Goal: Book appointment/travel/reservation

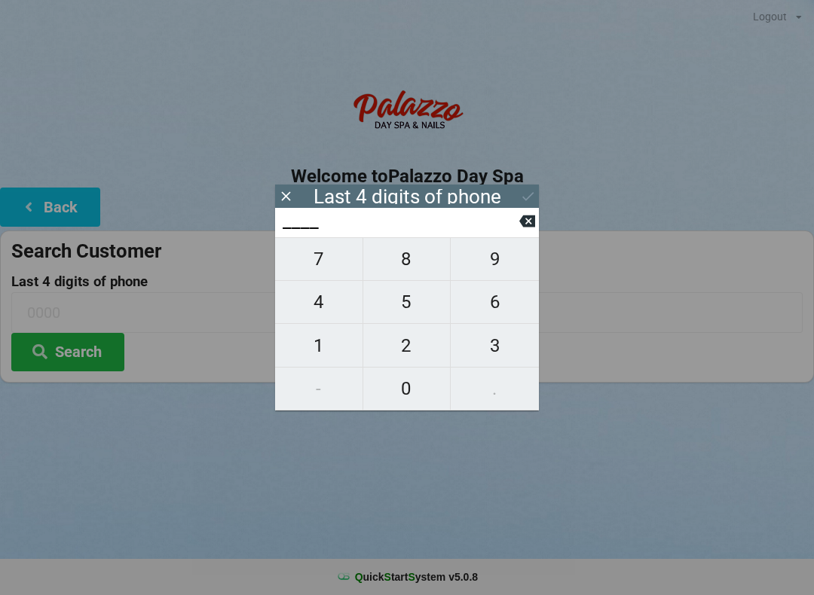
click at [402, 347] on span "2" at bounding box center [406, 346] width 87 height 32
type input "2___"
click at [397, 393] on span "0" at bounding box center [406, 389] width 87 height 32
type input "20__"
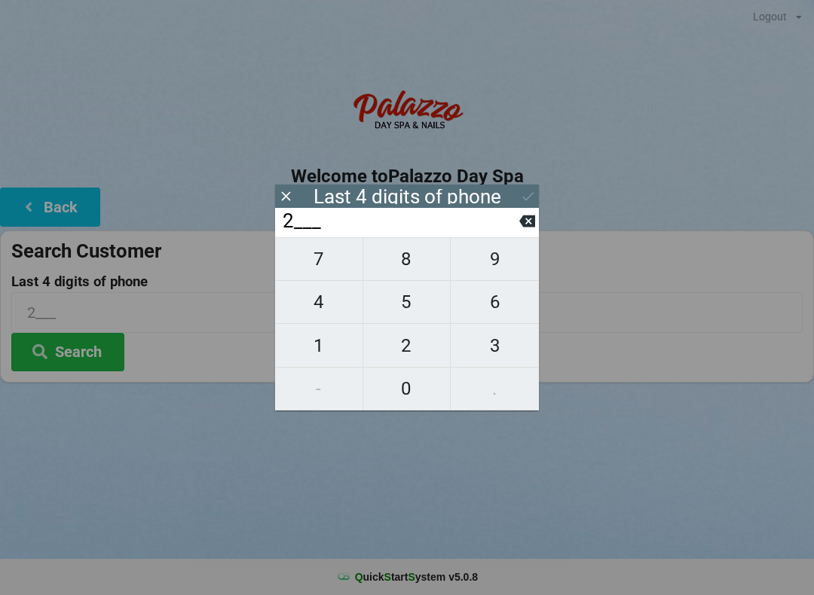
type input "20__"
click at [495, 269] on span "9" at bounding box center [495, 259] width 88 height 32
type input "209_"
click at [496, 261] on span "9" at bounding box center [495, 259] width 88 height 32
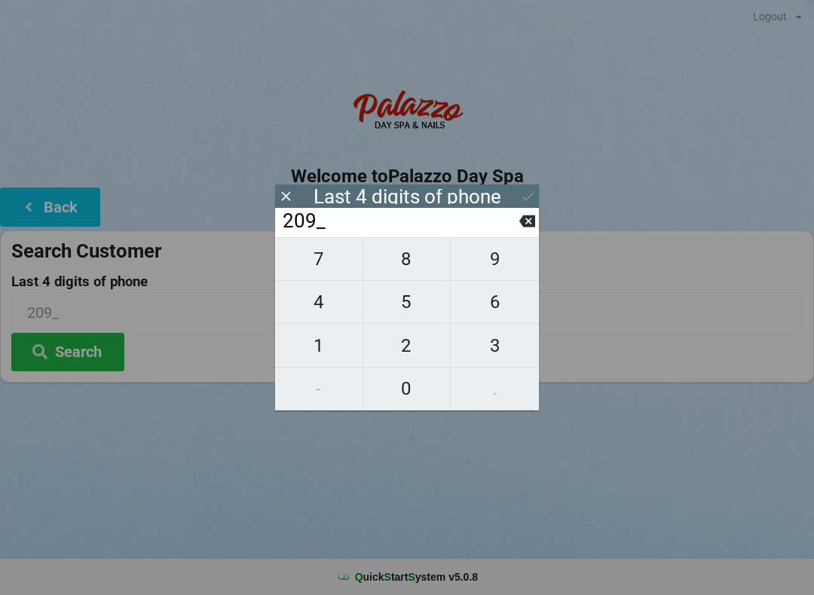
type input "2099"
click at [93, 355] on button "Search" at bounding box center [67, 352] width 113 height 38
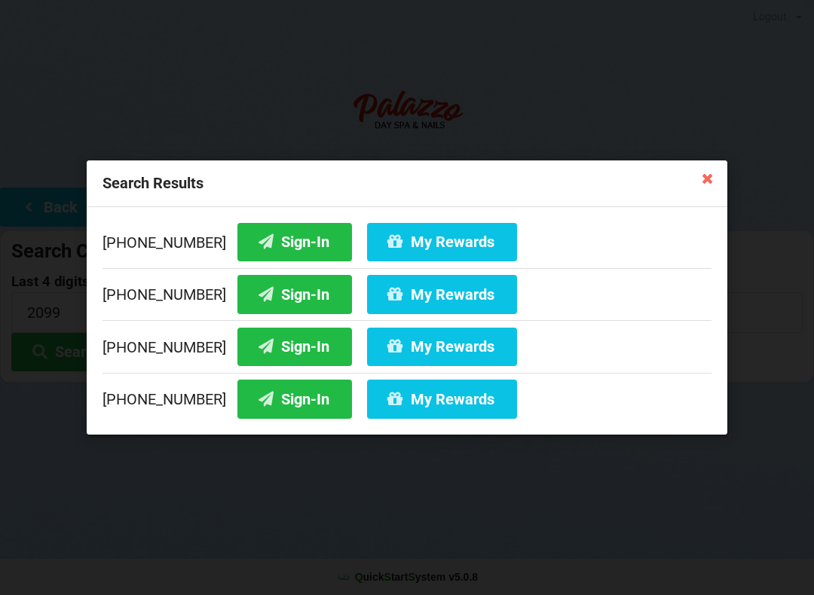
click at [270, 405] on button "Sign-In" at bounding box center [294, 399] width 115 height 38
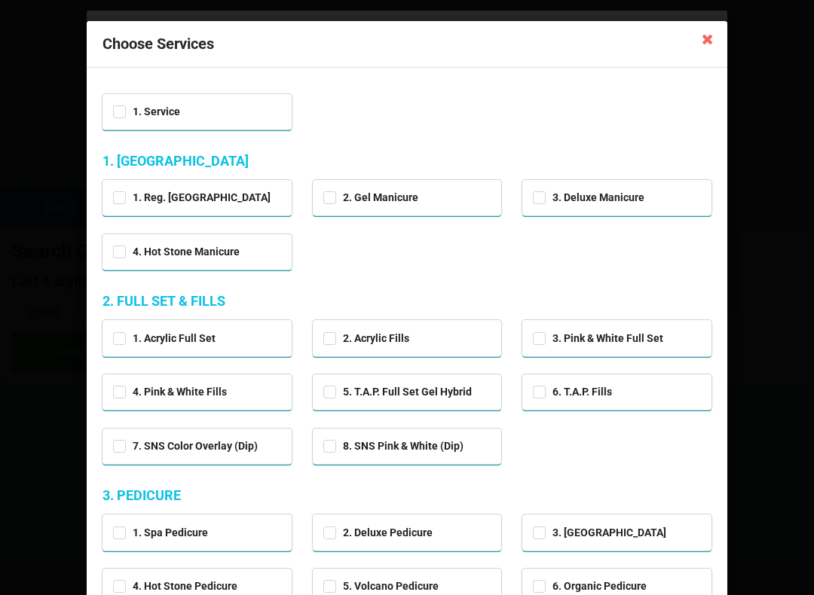
click at [717, 43] on icon at bounding box center [708, 38] width 24 height 24
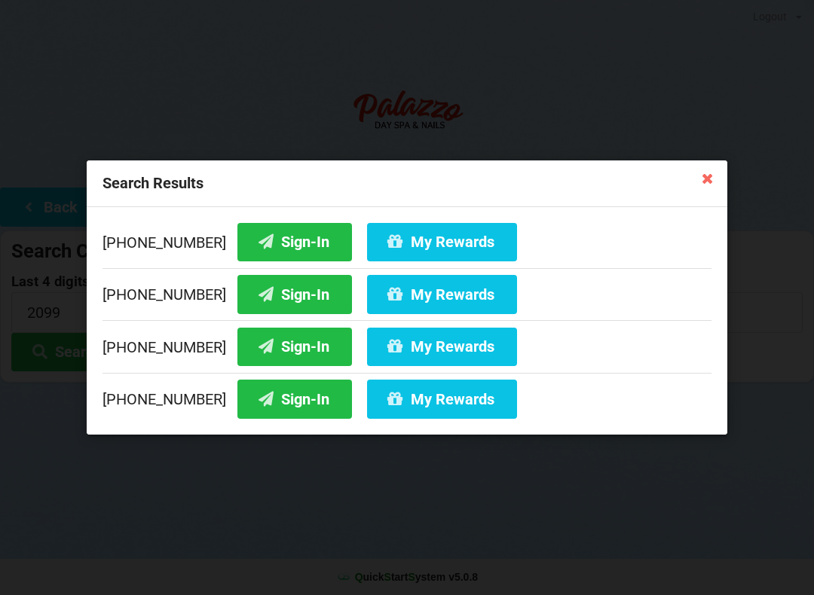
click at [715, 27] on div "Search Results [PHONE_NUMBER] Sign-In My Rewards [PHONE_NUMBER] Sign-In My Rewa…" at bounding box center [407, 297] width 814 height 595
click at [410, 407] on button "My Rewards" at bounding box center [442, 399] width 150 height 38
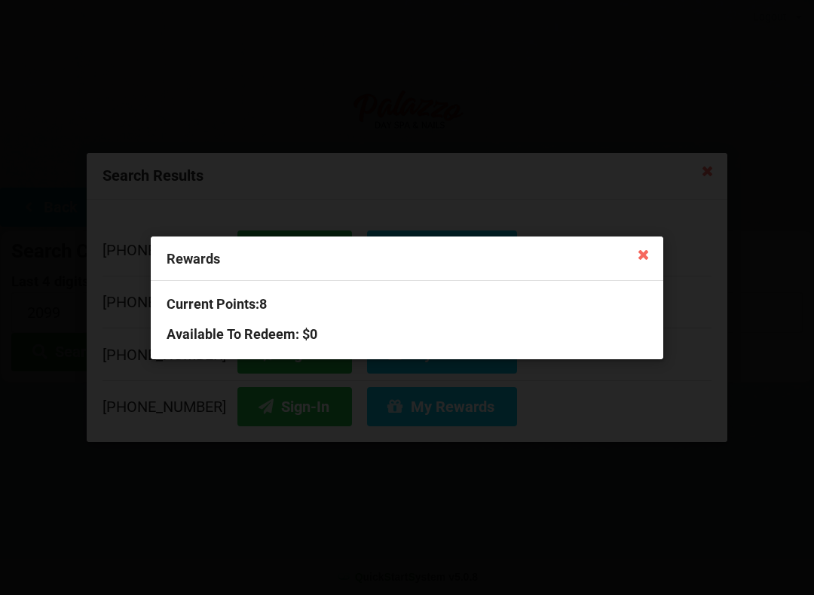
click at [641, 260] on icon at bounding box center [643, 254] width 24 height 24
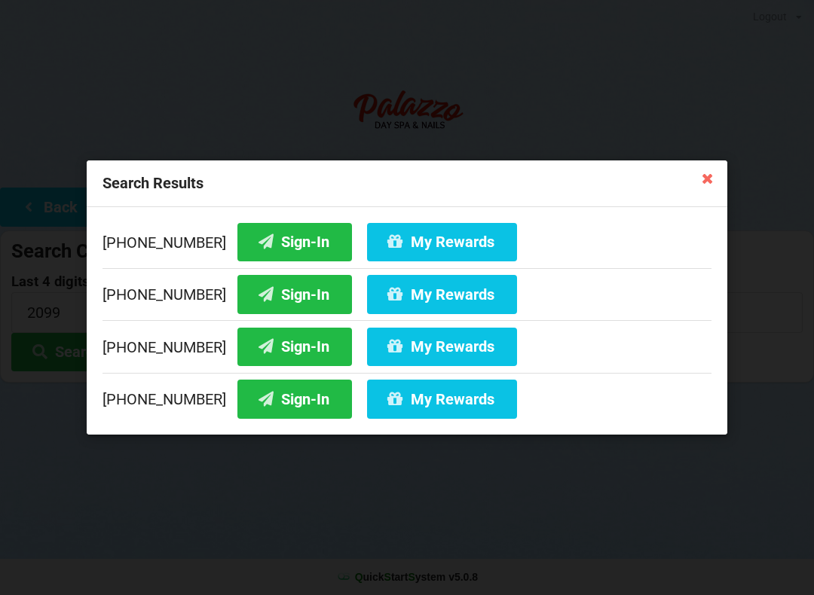
click at [257, 401] on button "Sign-In" at bounding box center [294, 399] width 115 height 38
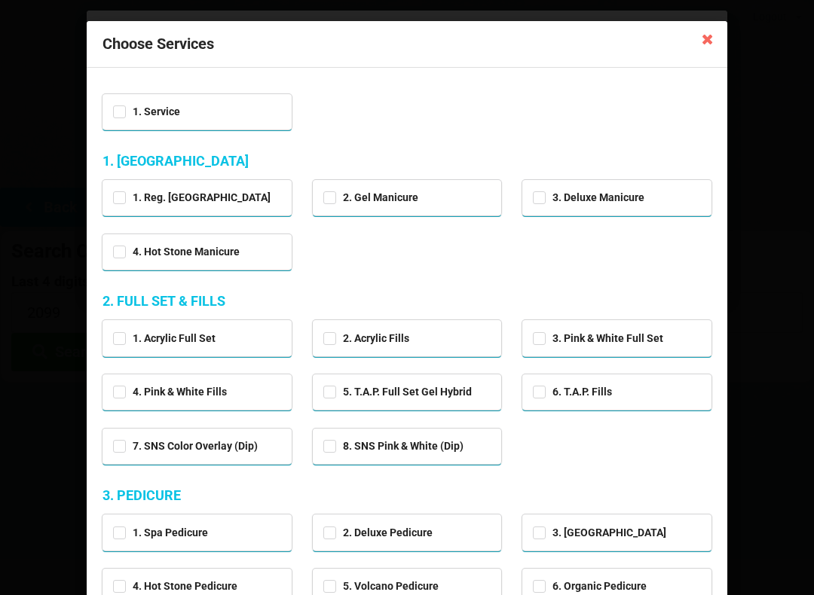
click at [718, 34] on icon at bounding box center [708, 38] width 24 height 24
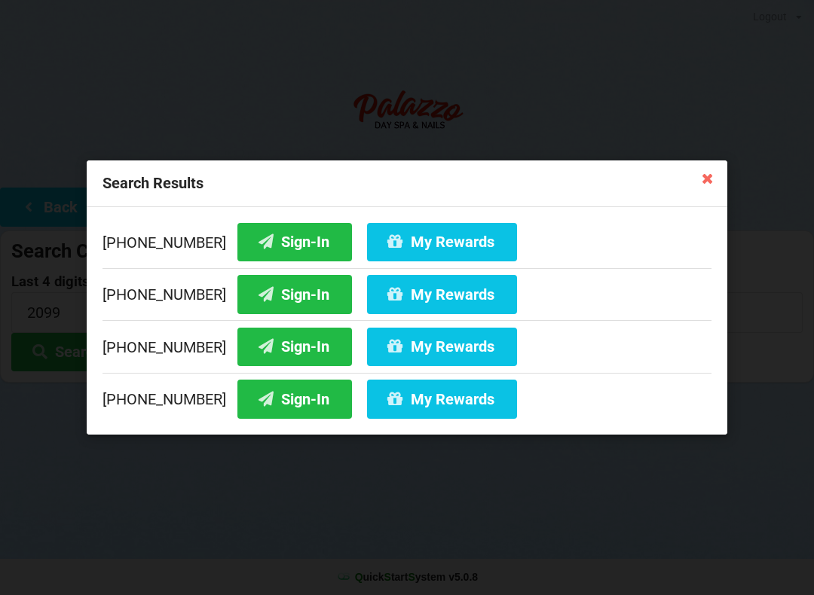
click at [721, 43] on div "Search Results [PHONE_NUMBER] Sign-In My Rewards [PHONE_NUMBER] Sign-In My Rewa…" at bounding box center [407, 297] width 814 height 595
click at [688, 194] on div "Search Results" at bounding box center [407, 184] width 641 height 47
click at [706, 176] on icon at bounding box center [708, 178] width 24 height 24
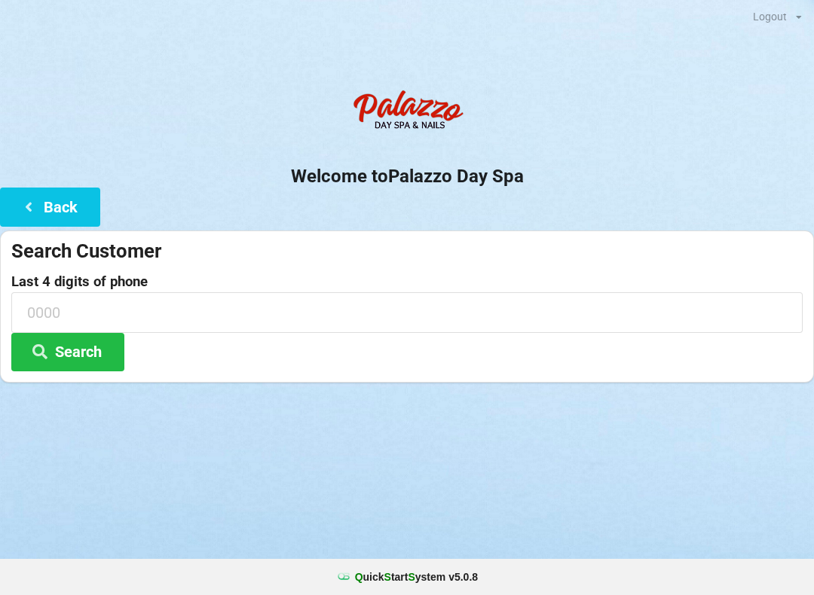
click at [46, 205] on button "Back" at bounding box center [50, 207] width 100 height 38
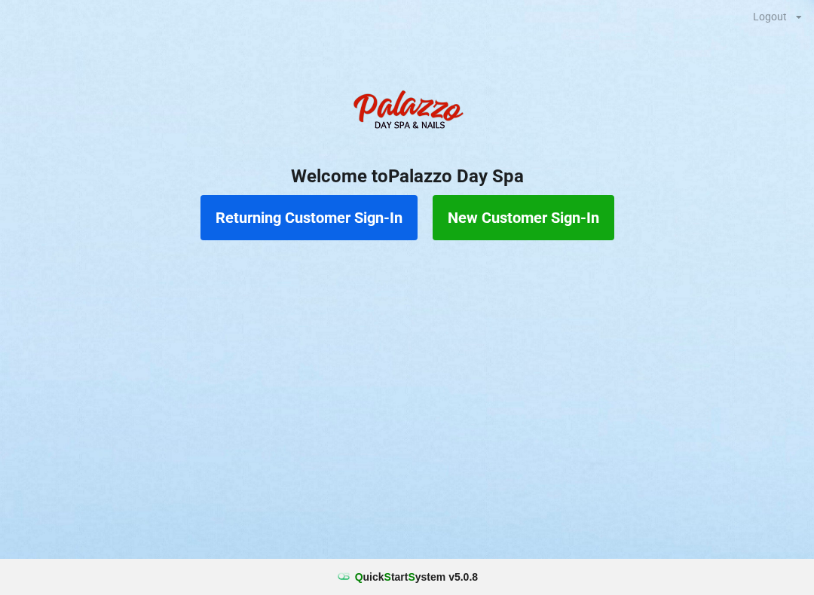
click at [338, 209] on button "Returning Customer Sign-In" at bounding box center [308, 217] width 217 height 45
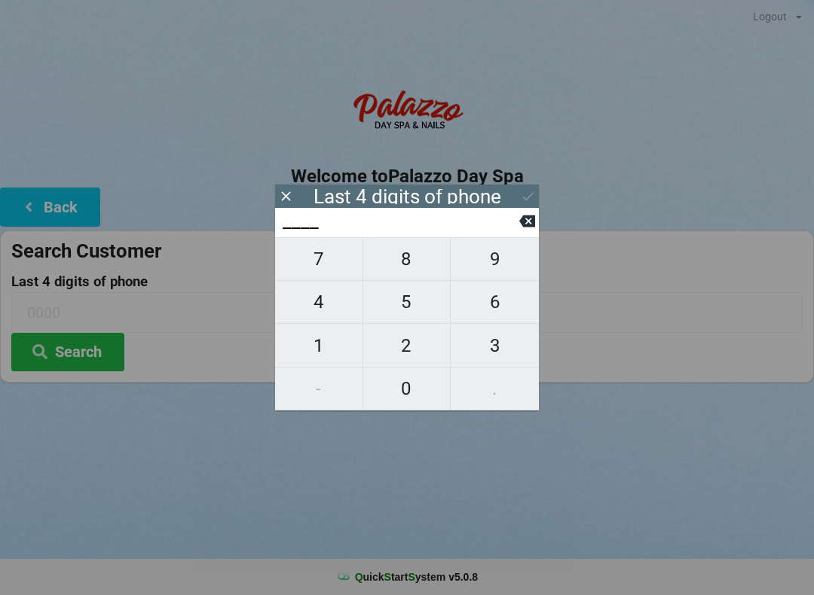
click at [426, 388] on span "0" at bounding box center [406, 389] width 87 height 32
type input "0___"
click at [414, 275] on span "8" at bounding box center [406, 259] width 87 height 32
type input "08__"
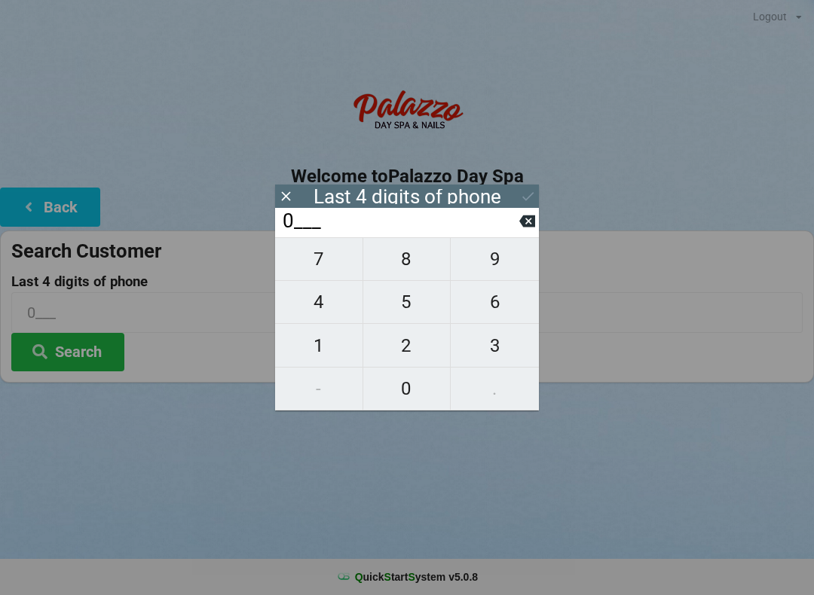
type input "08__"
click at [506, 268] on span "9" at bounding box center [495, 259] width 88 height 32
type input "089_"
click at [506, 356] on span "3" at bounding box center [495, 346] width 88 height 32
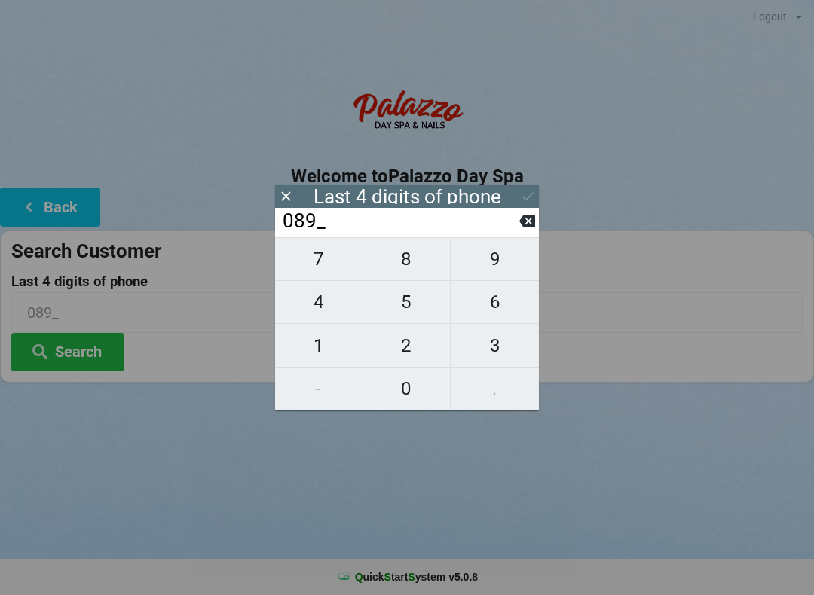
type input "0893"
click at [534, 197] on icon at bounding box center [528, 196] width 16 height 16
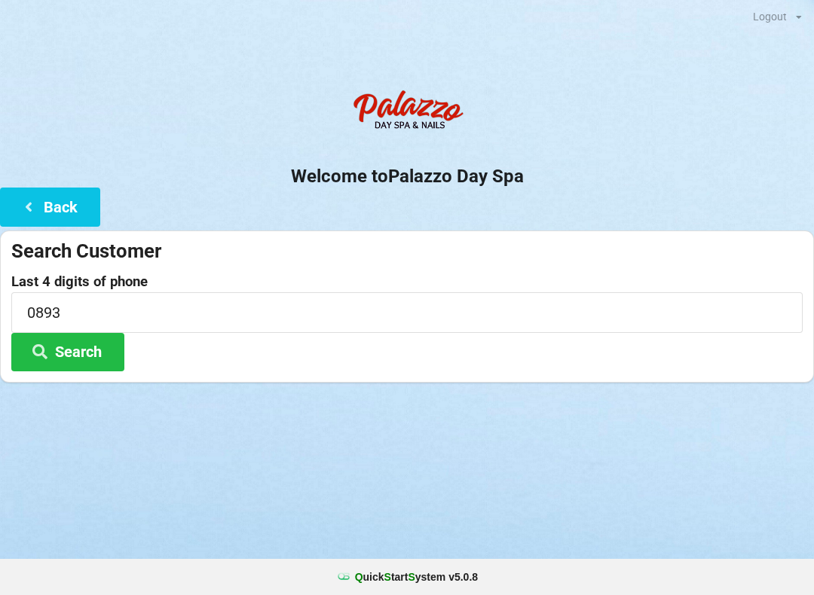
click at [35, 212] on icon at bounding box center [29, 206] width 18 height 13
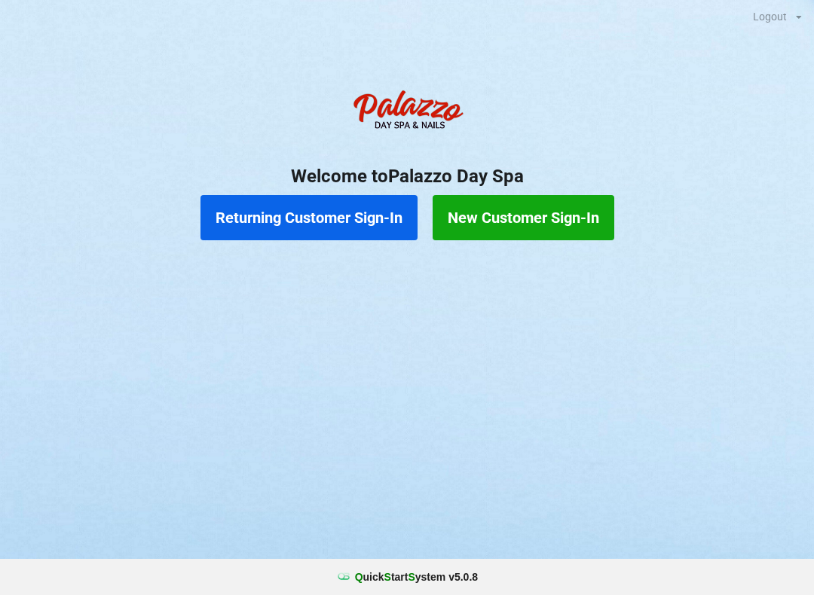
click at [295, 218] on button "Returning Customer Sign-In" at bounding box center [308, 217] width 217 height 45
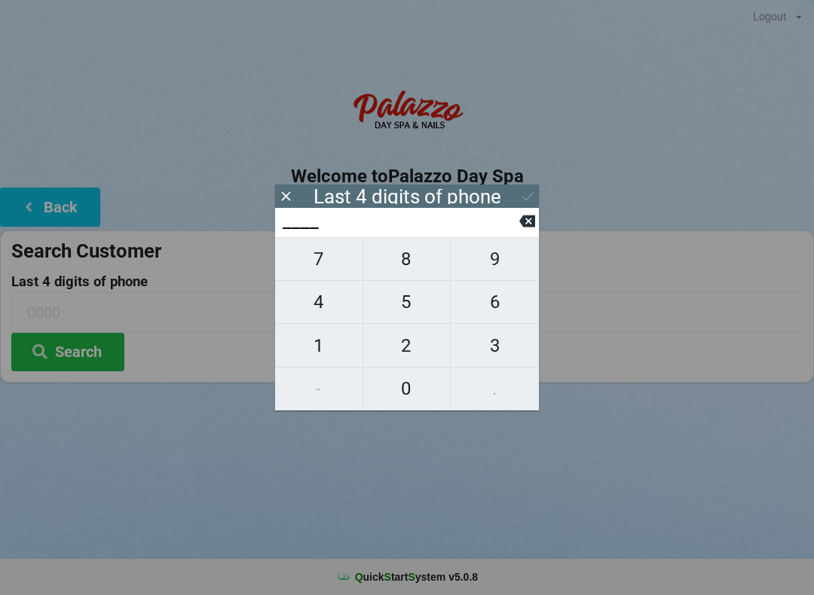
click at [397, 397] on span "0" at bounding box center [406, 389] width 87 height 32
type input "0___"
click at [392, 265] on span "8" at bounding box center [406, 259] width 87 height 32
type input "08__"
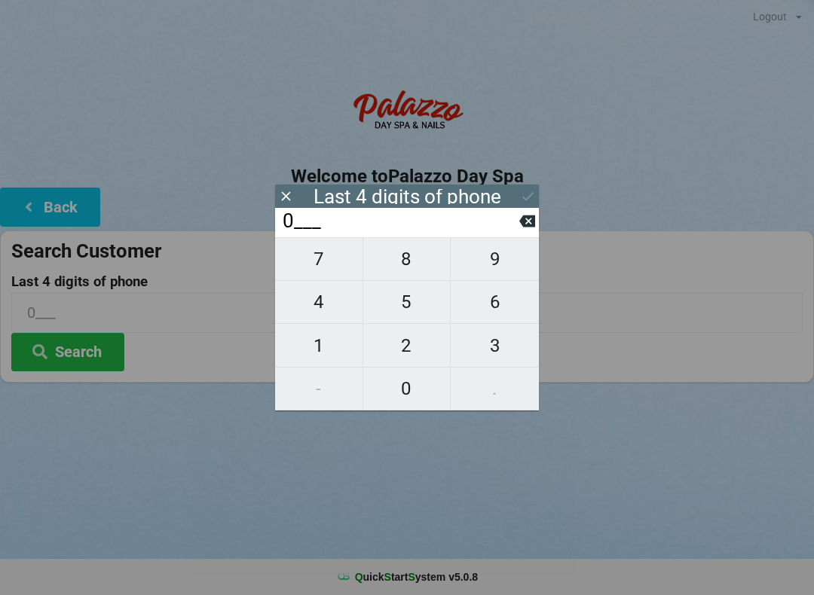
type input "08__"
click at [487, 265] on span "9" at bounding box center [495, 259] width 88 height 32
type input "089_"
click at [482, 355] on span "3" at bounding box center [495, 346] width 88 height 32
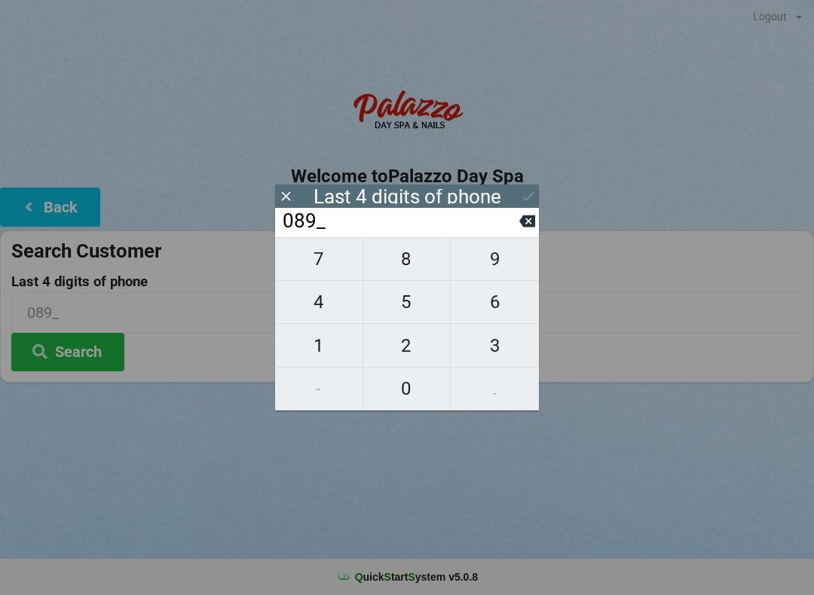
type input "0893"
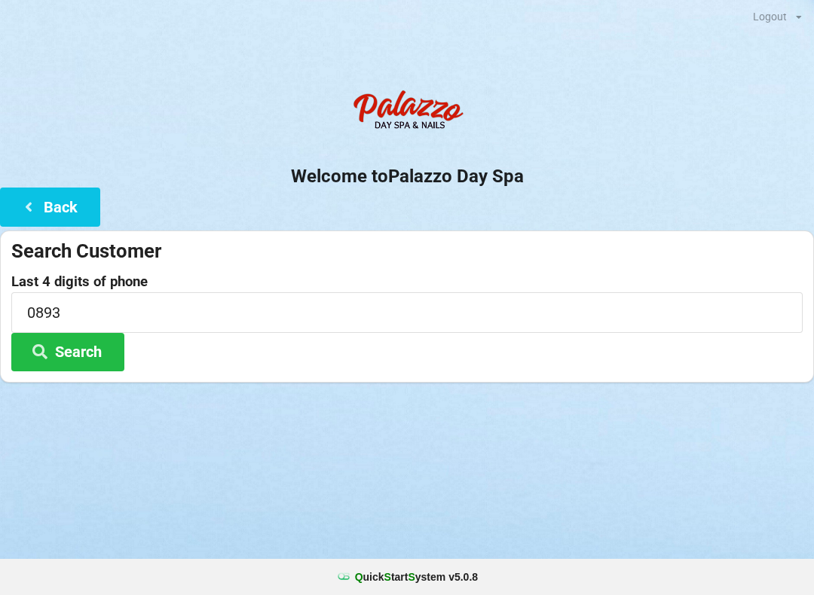
click at [48, 349] on icon at bounding box center [40, 350] width 18 height 13
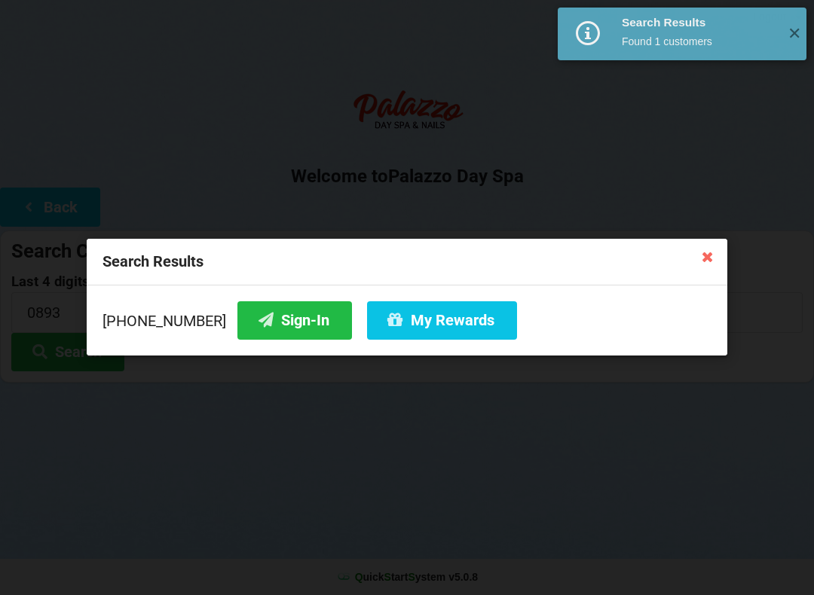
click at [399, 312] on button "My Rewards" at bounding box center [442, 320] width 150 height 38
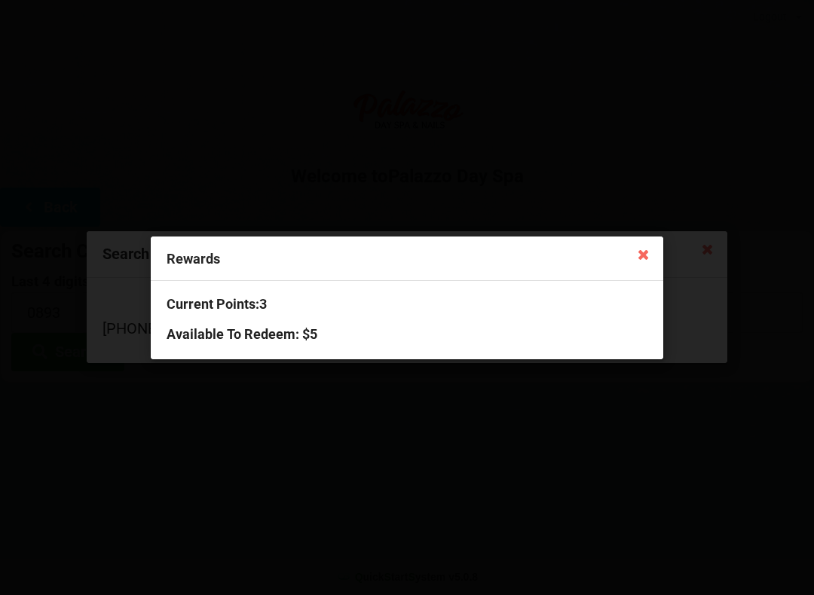
click at [637, 242] on icon at bounding box center [643, 254] width 24 height 24
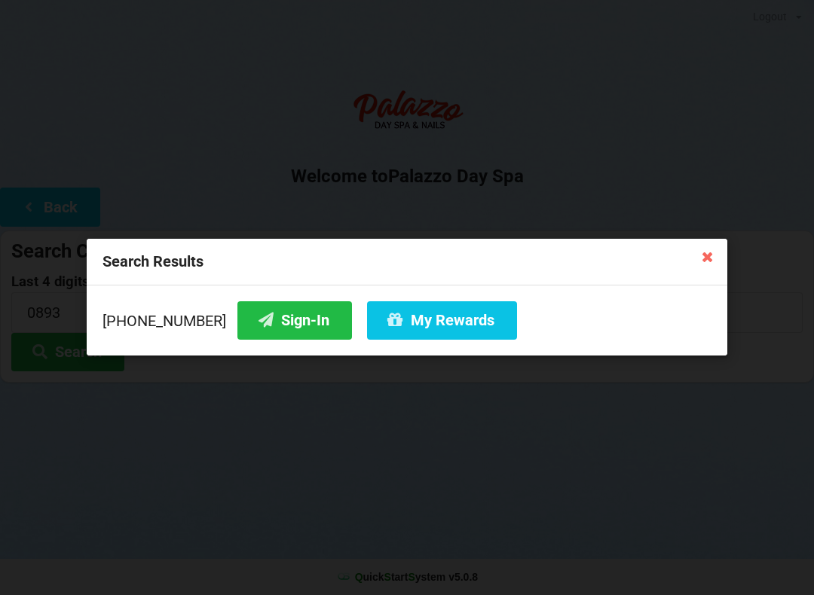
click at [711, 245] on icon at bounding box center [708, 256] width 24 height 24
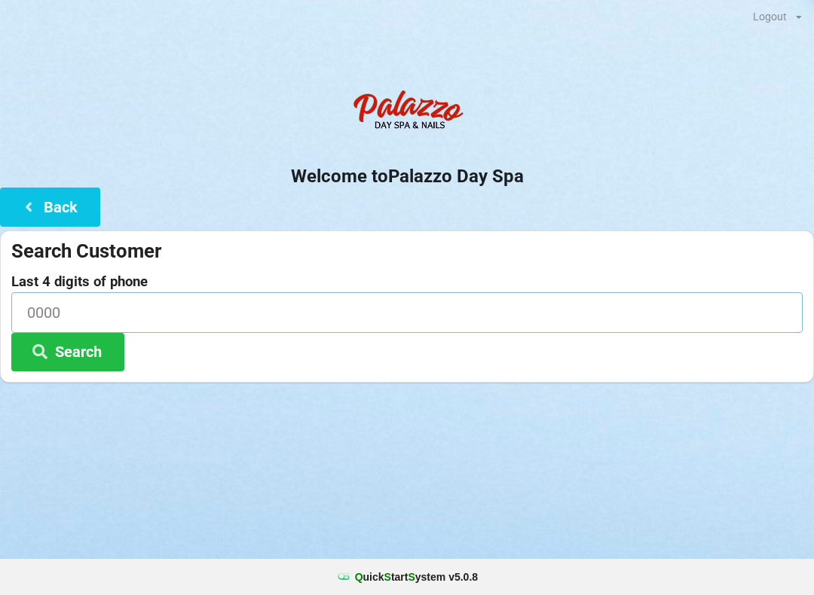
click at [250, 321] on input at bounding box center [406, 312] width 791 height 40
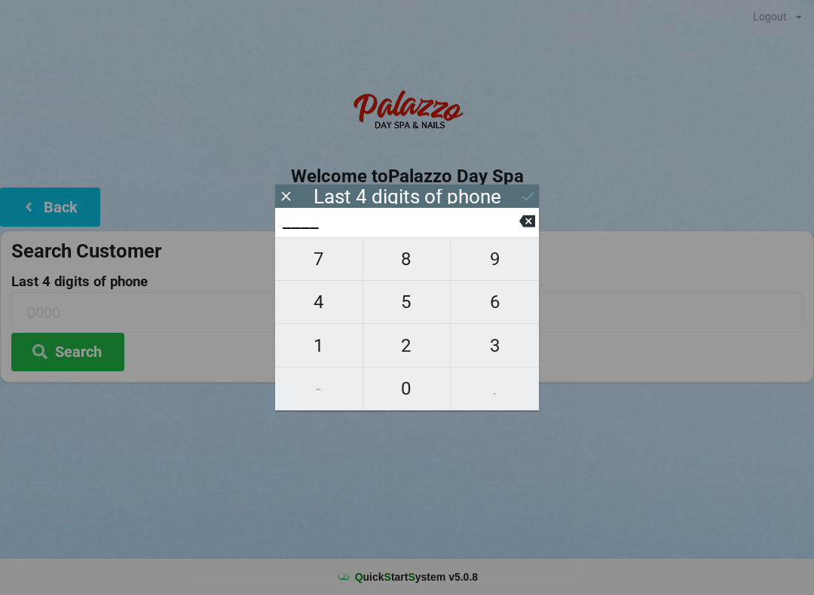
click at [403, 343] on span "2" at bounding box center [406, 346] width 87 height 32
type input "2___"
click at [310, 311] on span "4" at bounding box center [318, 302] width 87 height 32
type input "24__"
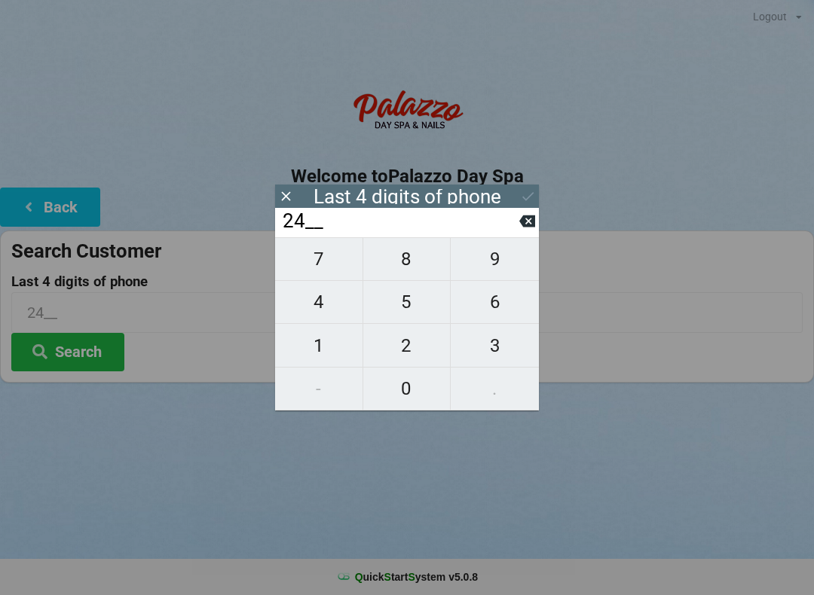
click at [510, 231] on input "24__" at bounding box center [400, 221] width 238 height 24
click at [521, 229] on icon at bounding box center [527, 221] width 16 height 16
type input "2___"
click at [320, 257] on span "7" at bounding box center [318, 259] width 87 height 32
type input "27__"
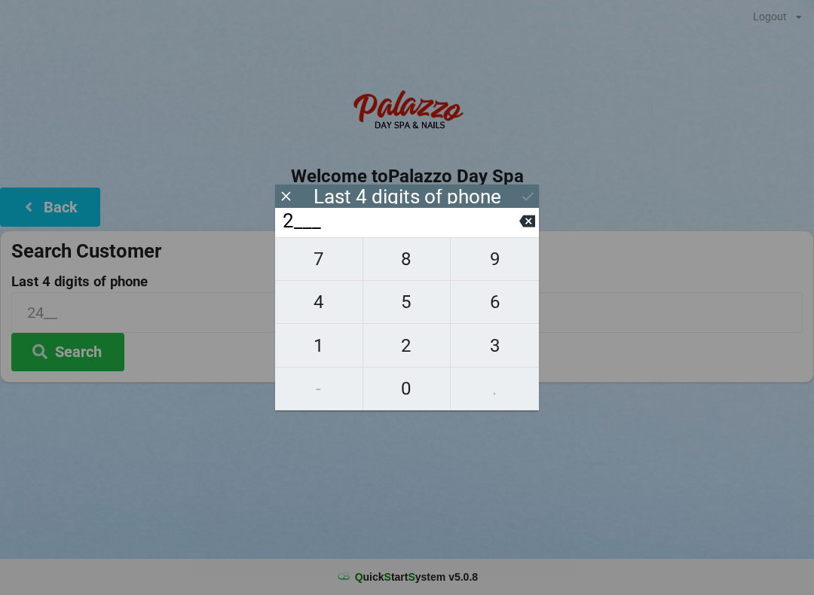
type input "27__"
click at [408, 303] on span "5" at bounding box center [406, 302] width 87 height 32
type input "275_"
click at [403, 268] on span "8" at bounding box center [406, 259] width 87 height 32
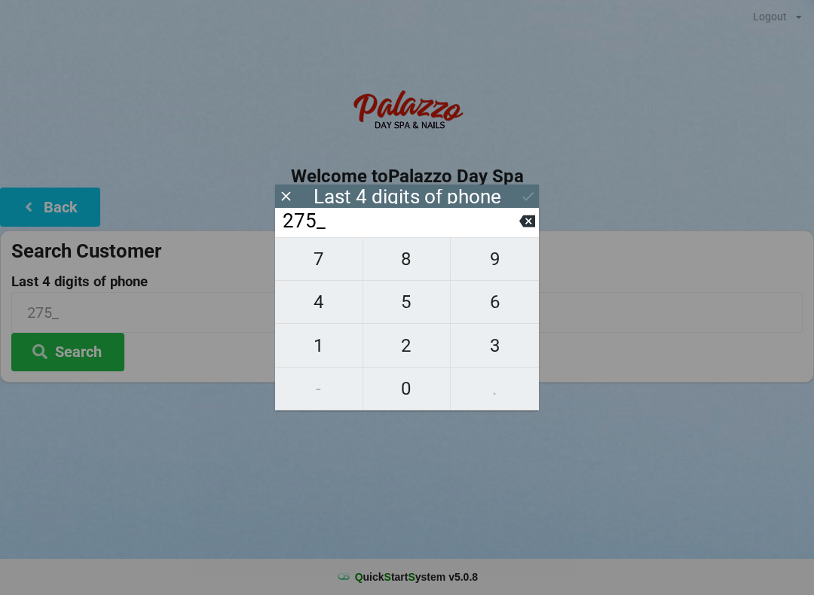
type input "2758"
click at [524, 197] on icon at bounding box center [528, 196] width 16 height 16
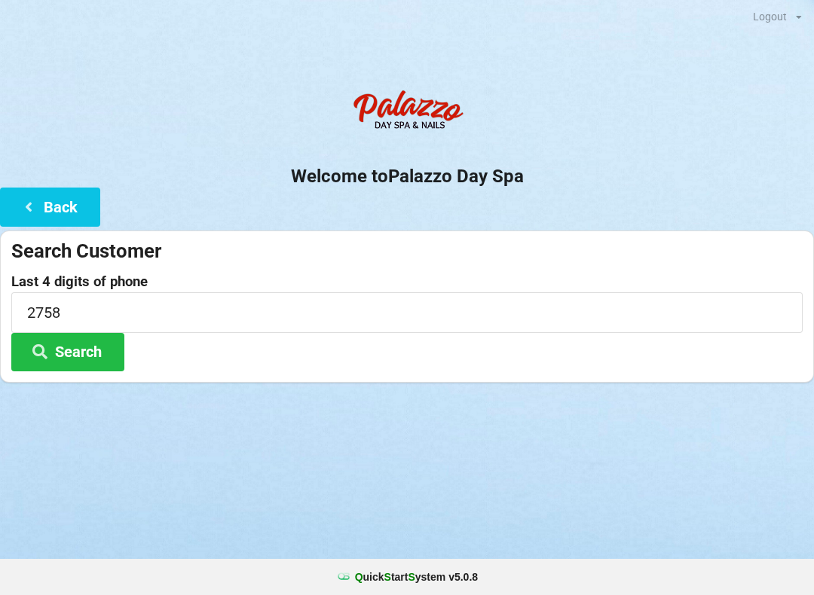
click at [66, 342] on button "Search" at bounding box center [67, 352] width 113 height 38
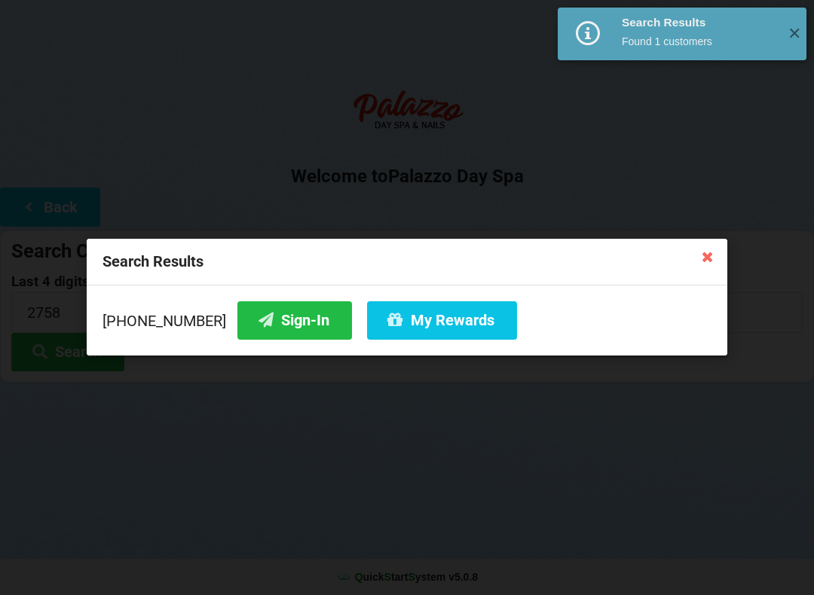
click at [275, 322] on button "Sign-In" at bounding box center [294, 320] width 115 height 38
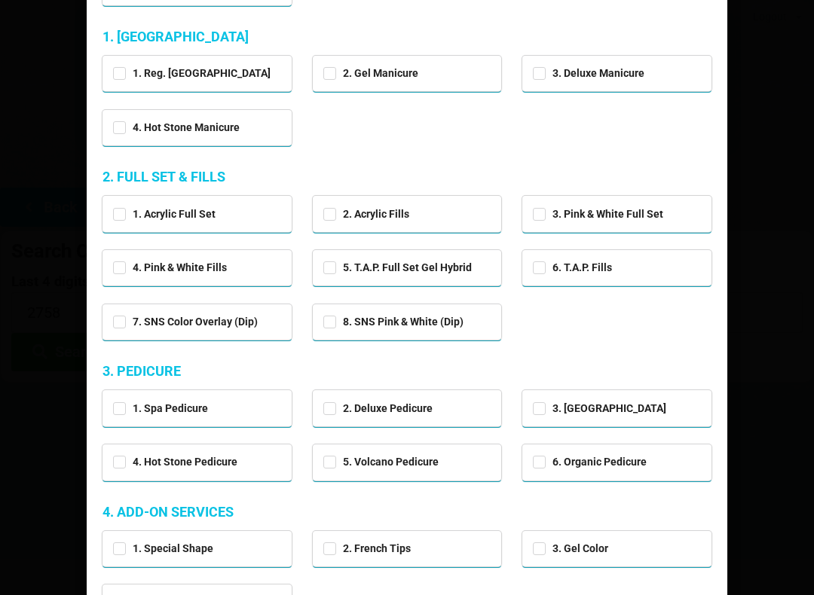
scroll to position [159, 0]
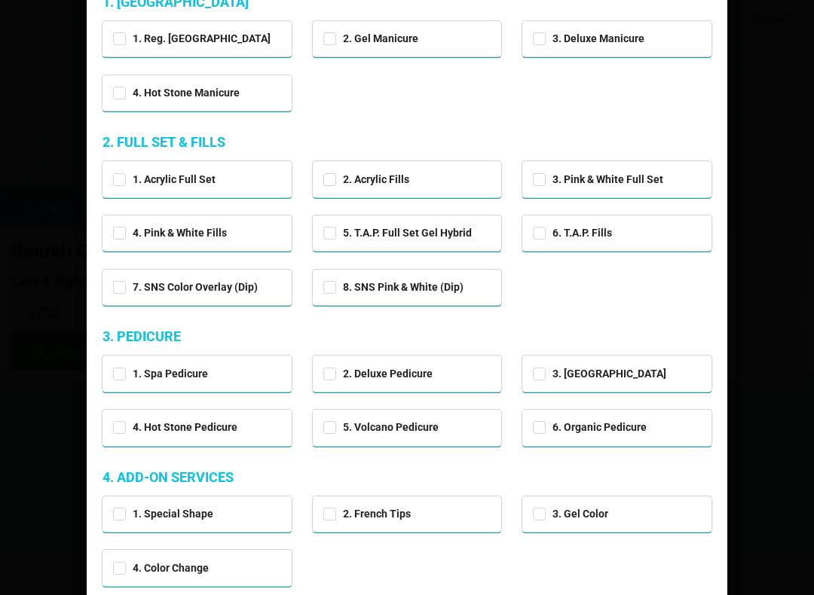
click at [222, 377] on div "1. Spa Pedicure" at bounding box center [197, 372] width 168 height 17
checkbox input "true"
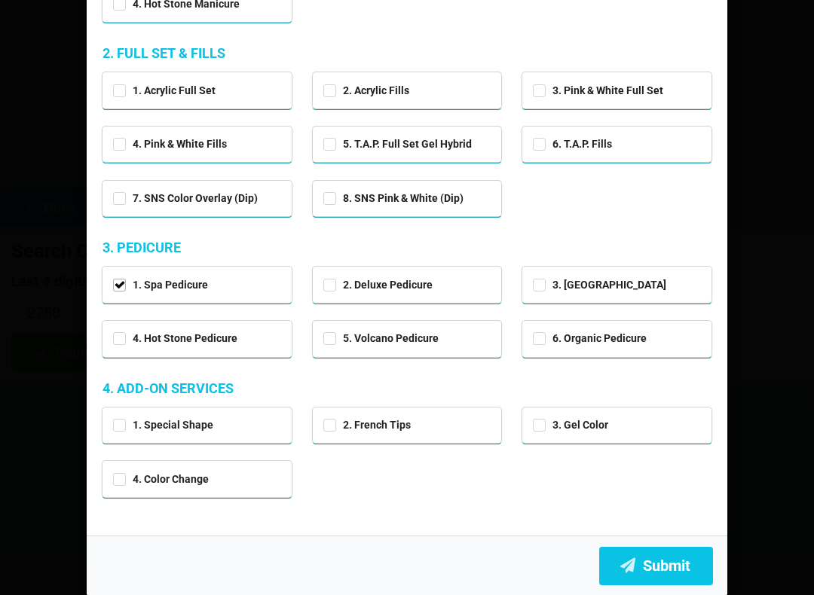
scroll to position [246, 0]
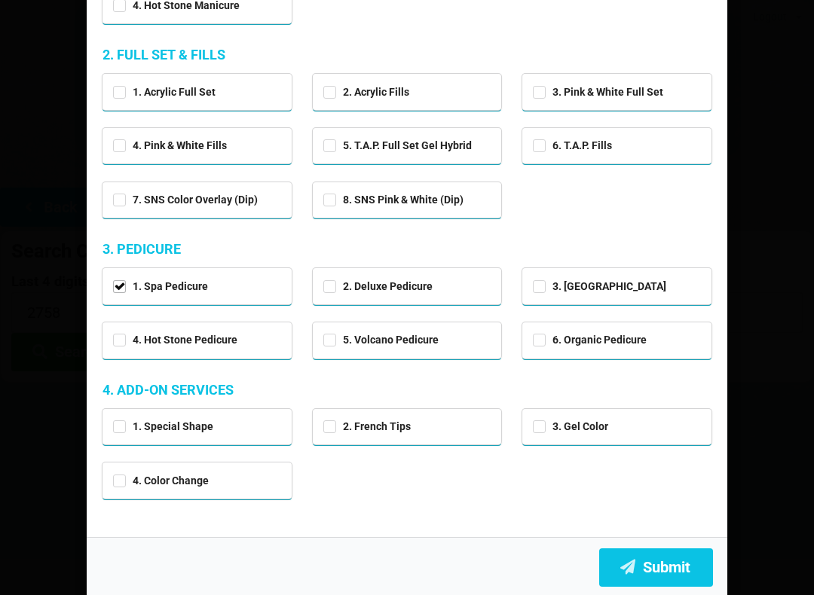
click at [659, 562] on button "Submit" at bounding box center [656, 568] width 114 height 38
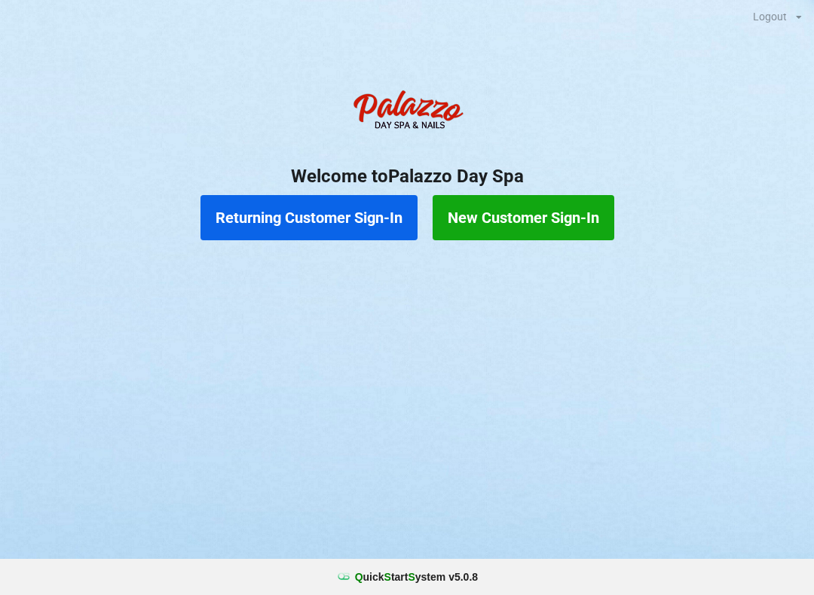
click at [332, 216] on button "Returning Customer Sign-In" at bounding box center [308, 217] width 217 height 45
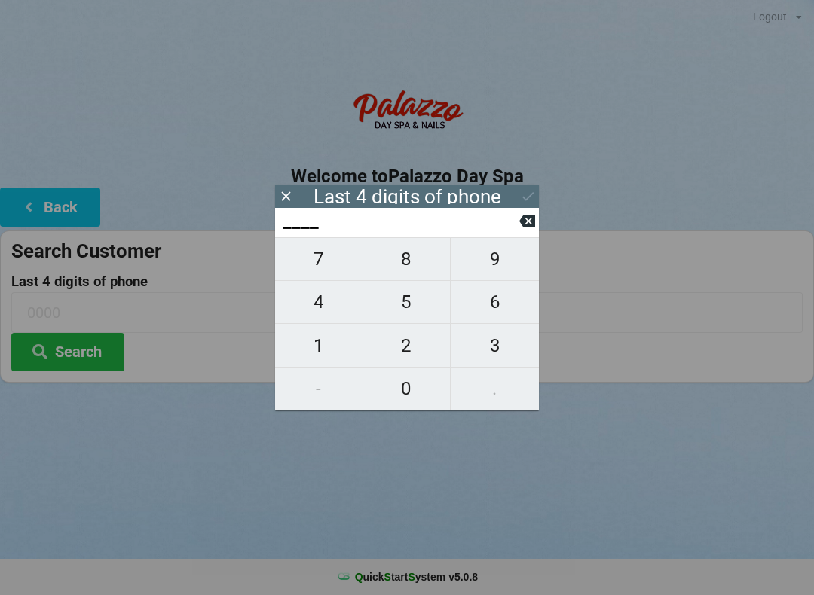
click at [399, 350] on span "2" at bounding box center [406, 346] width 87 height 32
type input "2___"
click at [310, 265] on span "7" at bounding box center [318, 259] width 87 height 32
type input "27__"
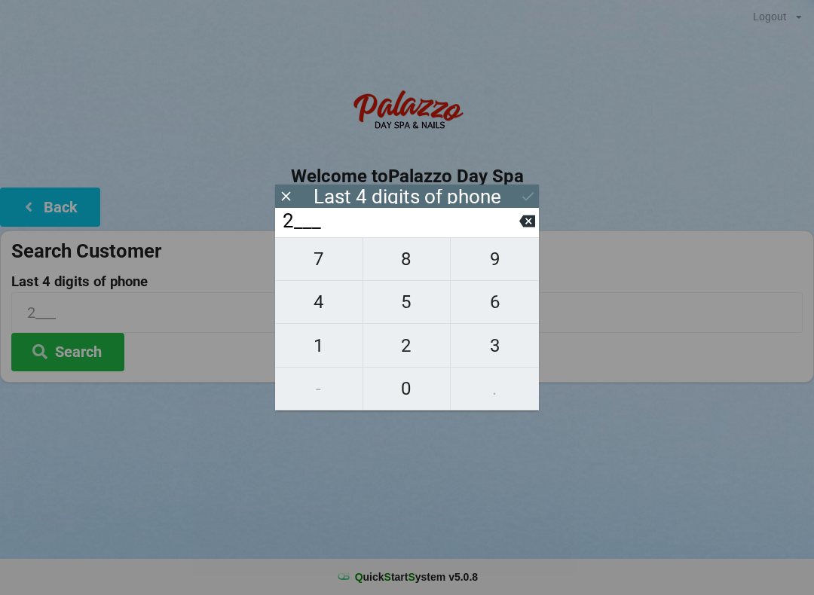
type input "27__"
click at [399, 311] on span "5" at bounding box center [406, 302] width 87 height 32
type input "275_"
click at [399, 262] on span "8" at bounding box center [406, 259] width 87 height 32
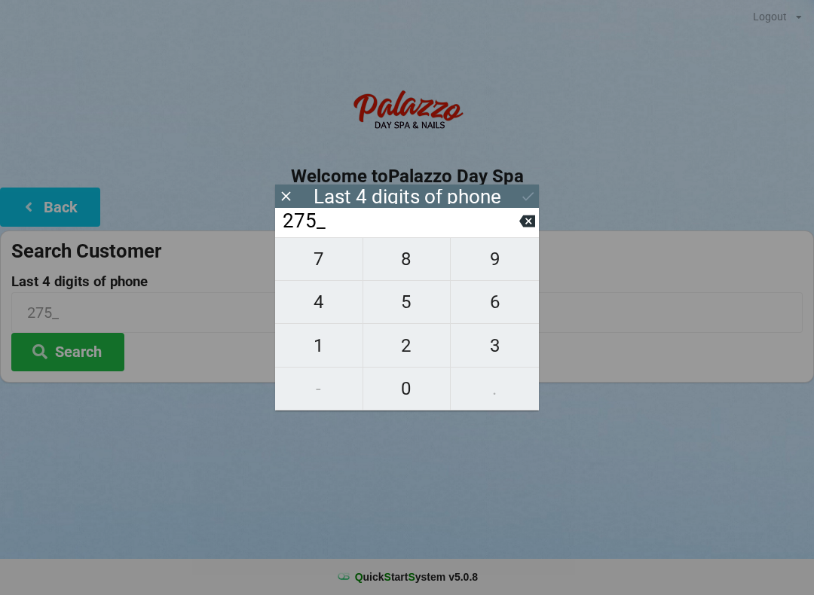
type input "2758"
click at [73, 362] on button "Search" at bounding box center [67, 352] width 113 height 38
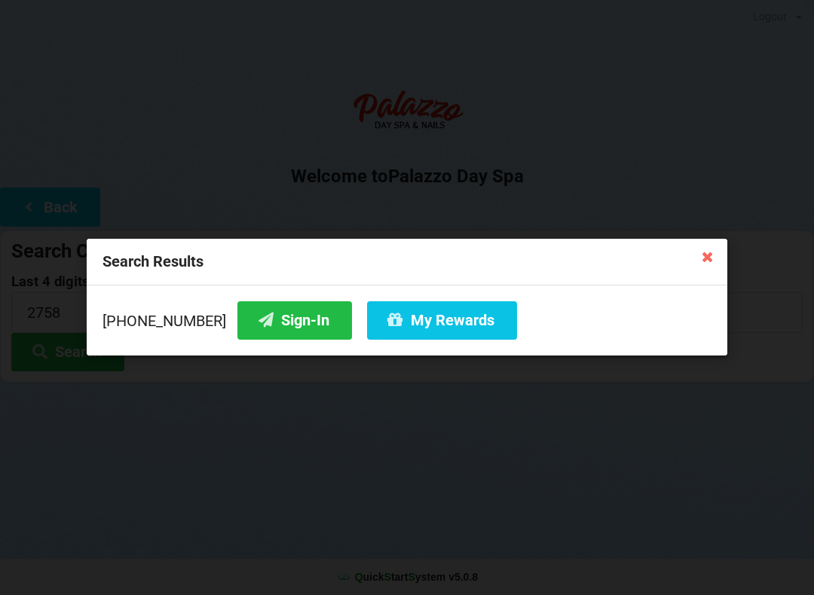
click at [704, 268] on icon at bounding box center [708, 256] width 24 height 24
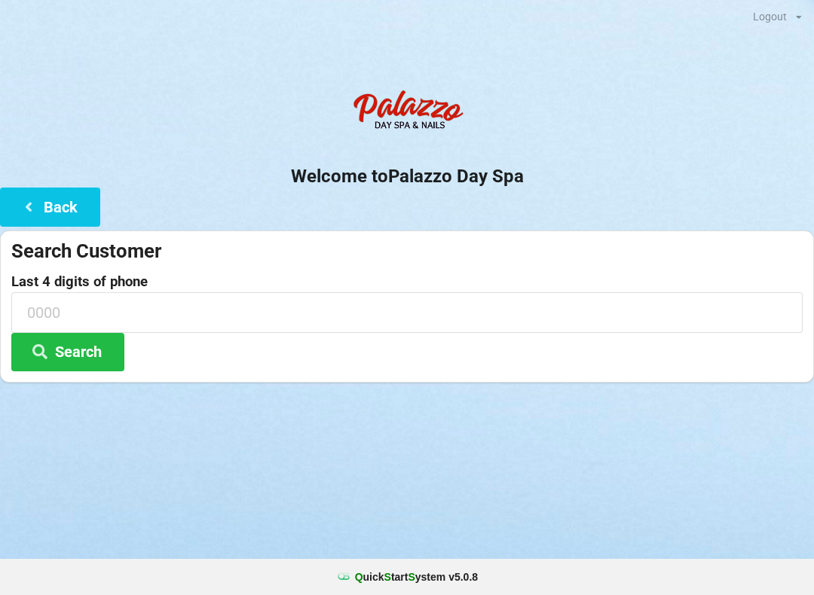
click at [175, 306] on input at bounding box center [406, 312] width 791 height 40
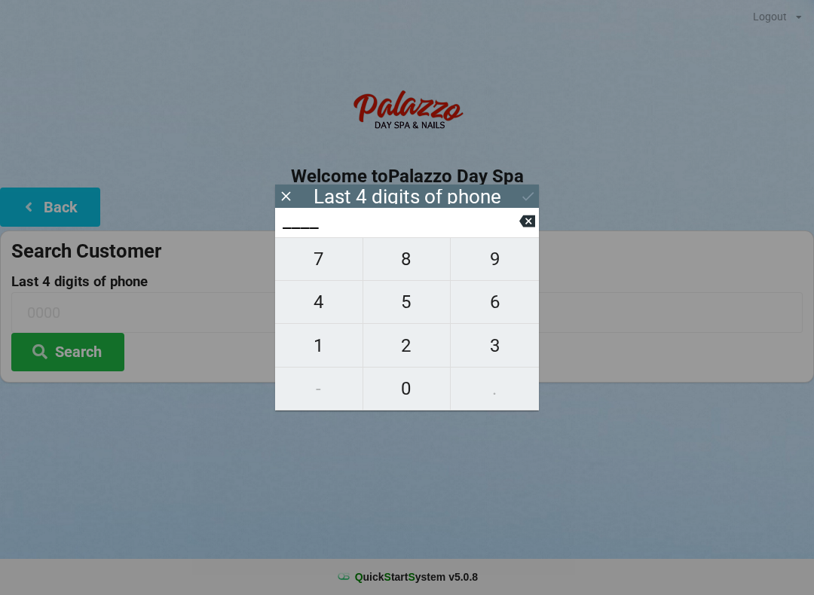
click at [321, 310] on span "4" at bounding box center [318, 302] width 87 height 32
type input "4___"
click at [315, 359] on span "1" at bounding box center [318, 346] width 87 height 32
type input "41__"
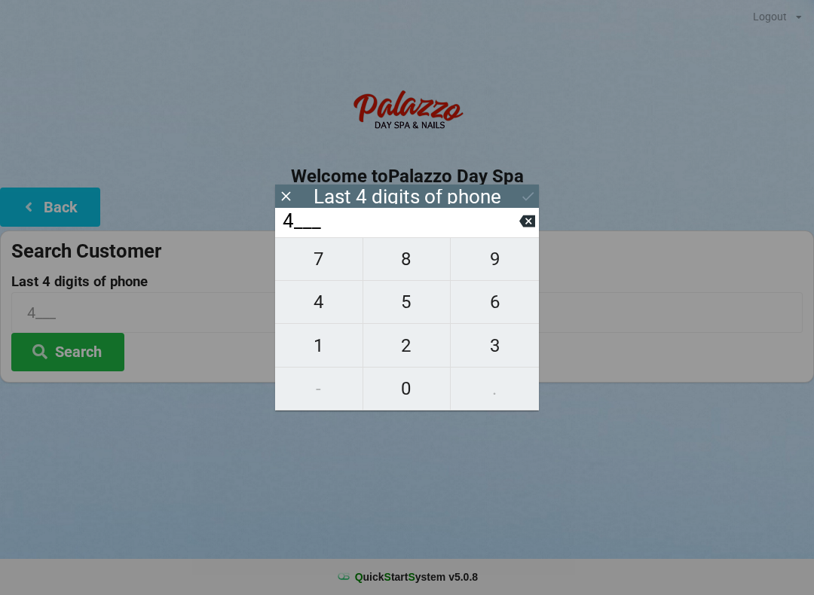
type input "41__"
click at [411, 345] on span "2" at bounding box center [406, 346] width 87 height 32
type input "412_"
click at [407, 262] on span "8" at bounding box center [406, 259] width 87 height 32
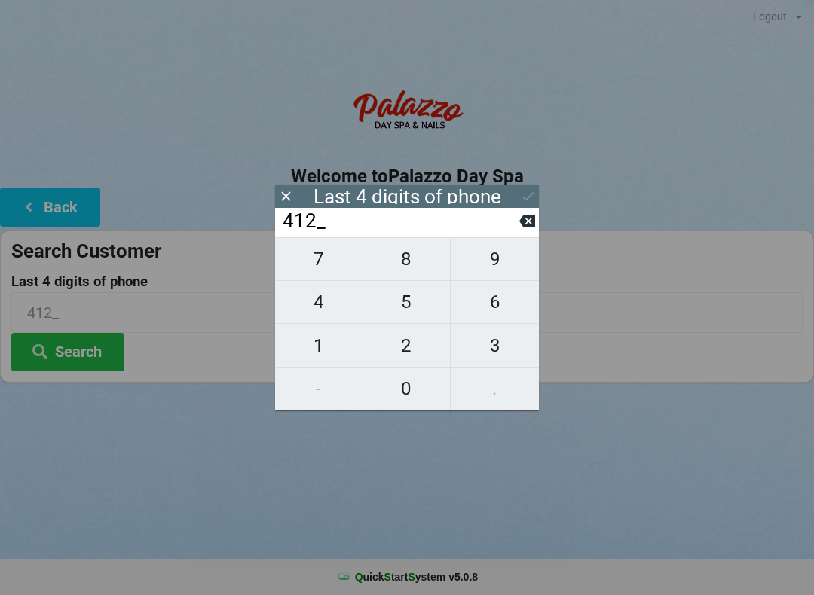
type input "4128"
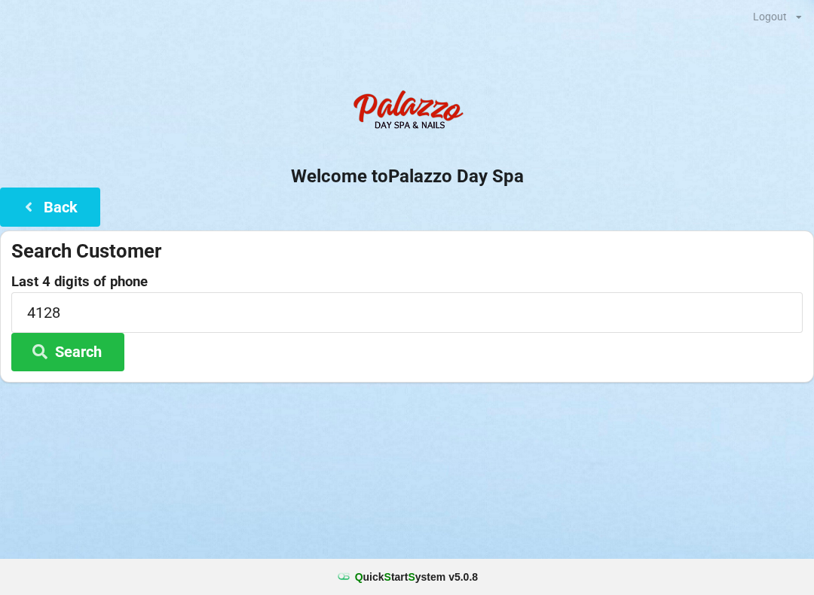
click at [519, 466] on div "Logout Logout Sign-In Welcome to Palazzo Day Spa Back Search Customer Last 4 di…" at bounding box center [407, 297] width 814 height 595
click at [59, 357] on button "Search" at bounding box center [67, 352] width 113 height 38
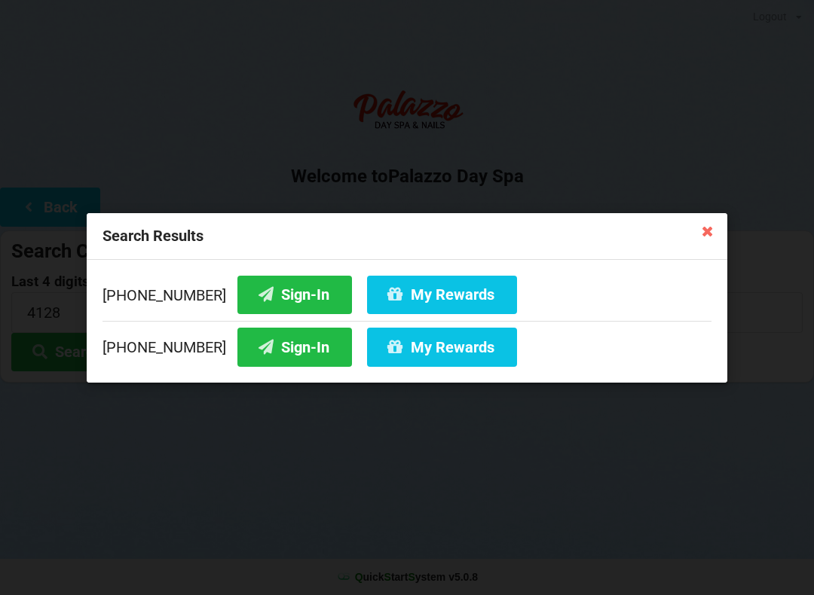
click at [272, 289] on button "Sign-In" at bounding box center [294, 294] width 115 height 38
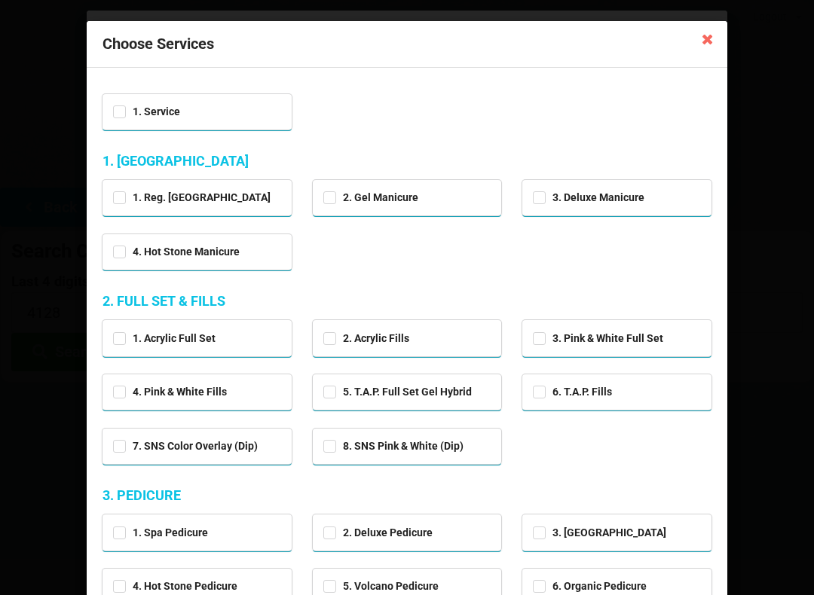
click at [614, 322] on div "3. Pink & White Full Set" at bounding box center [616, 337] width 189 height 35
checkbox input "true"
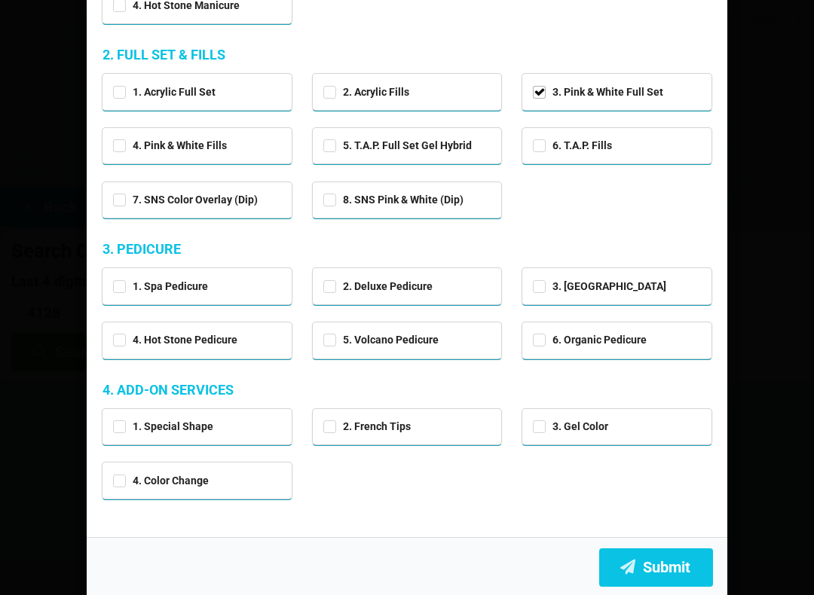
click at [436, 278] on div "2. Deluxe Pedicure" at bounding box center [407, 285] width 168 height 17
checkbox input "true"
click at [653, 552] on button "Submit" at bounding box center [656, 568] width 114 height 38
